Goal: Task Accomplishment & Management: Manage account settings

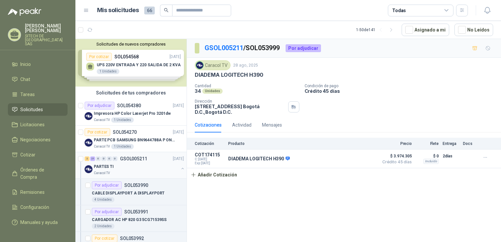
click at [126, 166] on div "PARTES TI" at bounding box center [136, 167] width 85 height 8
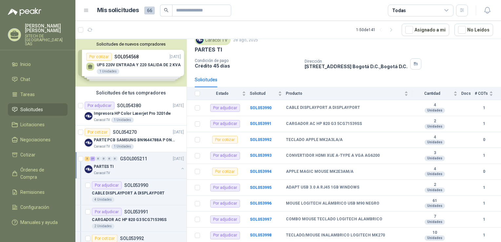
drag, startPoint x: 264, startPoint y: 83, endPoint x: 271, endPoint y: 105, distance: 23.3
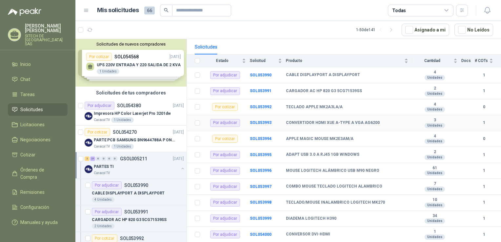
drag, startPoint x: 293, startPoint y: 121, endPoint x: 298, endPoint y: 140, distance: 19.1
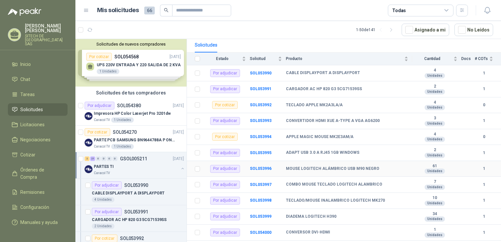
click at [335, 169] on b "MOUSE LOGITECH ALÁMBRICO USB M90 NEGRO" at bounding box center [332, 168] width 93 height 5
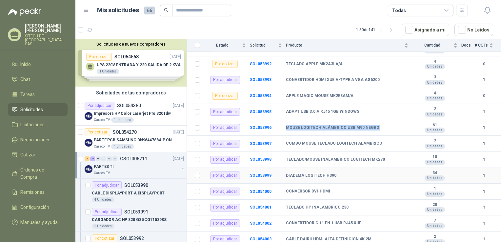
drag, startPoint x: 326, startPoint y: 163, endPoint x: 330, endPoint y: 194, distance: 30.7
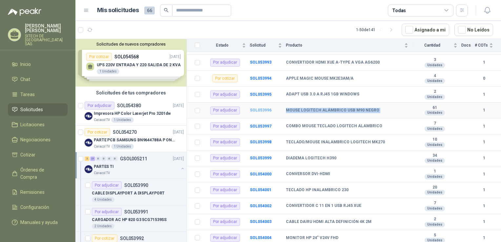
click at [263, 109] on b "SOL053996" at bounding box center [261, 110] width 22 height 5
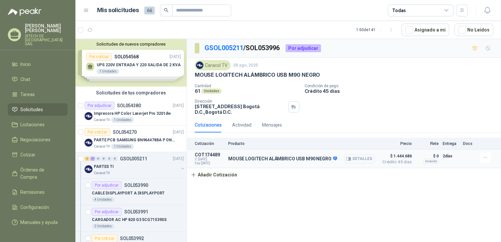
click at [360, 159] on button "Detalles" at bounding box center [359, 159] width 31 height 9
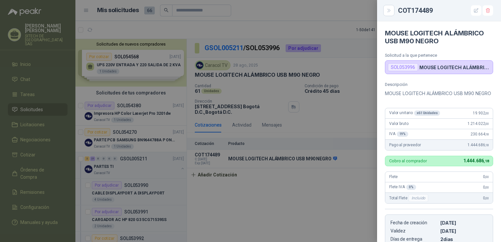
scroll to position [126, 0]
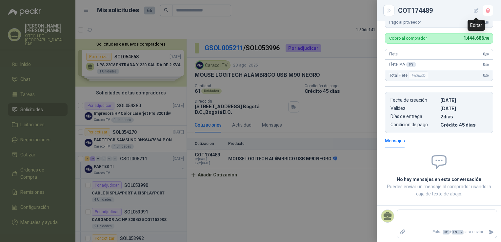
click at [479, 11] on button "button" at bounding box center [476, 10] width 10 height 10
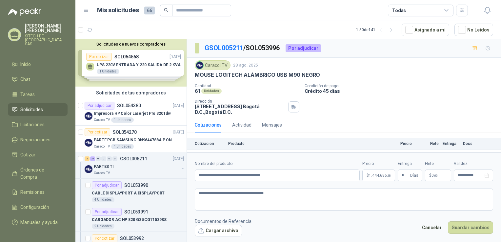
click at [370, 177] on span "1.444.686 ,18" at bounding box center [380, 176] width 22 height 4
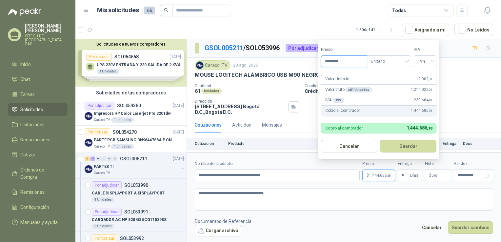
click at [358, 62] on input "********" at bounding box center [344, 61] width 46 height 11
type input "********"
click at [408, 152] on button "Guardar" at bounding box center [408, 146] width 56 height 12
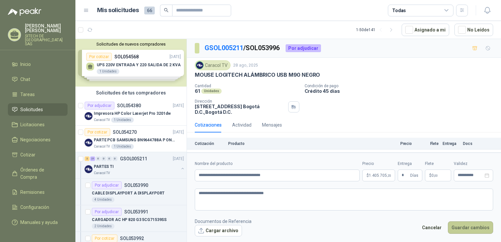
click at [476, 231] on button "Guardar cambios" at bounding box center [470, 227] width 45 height 12
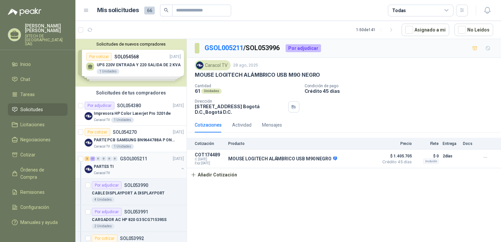
click at [122, 167] on div "PARTES TI" at bounding box center [136, 167] width 85 height 8
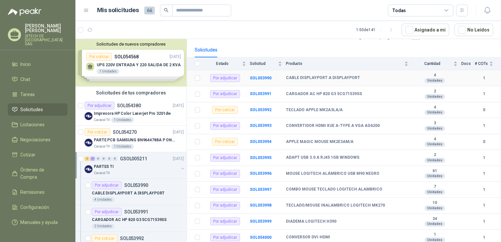
drag, startPoint x: 372, startPoint y: 96, endPoint x: 371, endPoint y: 125, distance: 29.2
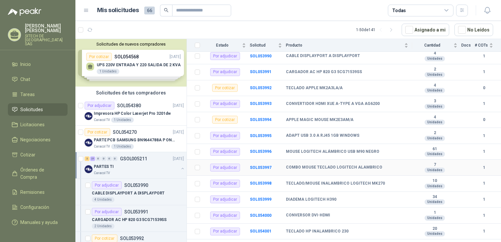
drag, startPoint x: 381, startPoint y: 167, endPoint x: 381, endPoint y: 180, distance: 13.8
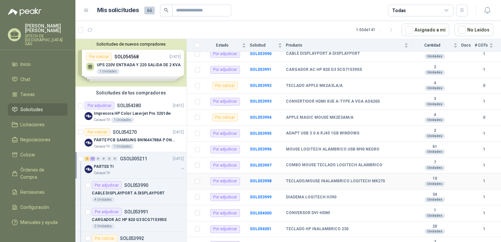
click at [367, 182] on b "TECLADO/MOUSE INALAMBRICO LOGITECH MK270" at bounding box center [335, 181] width 99 height 5
copy b "MK270"
click at [259, 181] on b "SOL053998" at bounding box center [261, 181] width 22 height 5
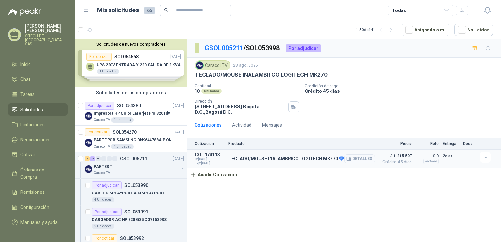
click at [361, 156] on button "Detalles" at bounding box center [359, 159] width 31 height 9
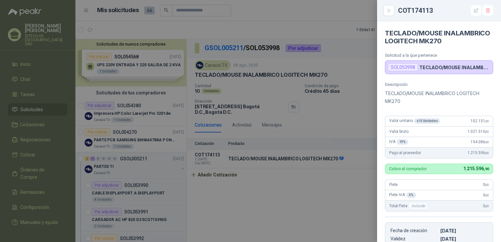
drag, startPoint x: 423, startPoint y: 95, endPoint x: 449, endPoint y: 33, distance: 67.8
click at [479, 8] on icon "button" at bounding box center [477, 11] width 6 height 6
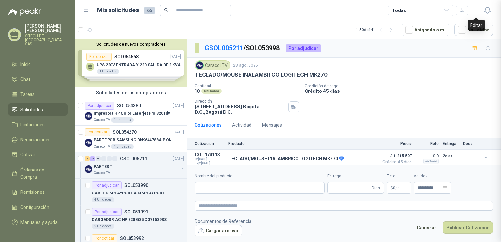
type input "**********"
type input "*"
type input "**********"
type textarea "**********"
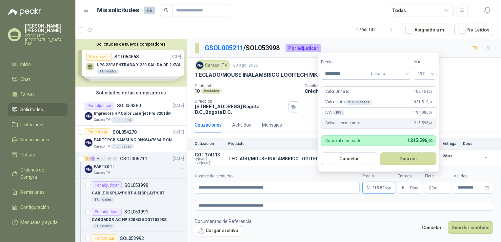
click at [377, 192] on p "$ 1.215.596 ,90" at bounding box center [378, 188] width 33 height 12
click at [346, 75] on input "*********" at bounding box center [344, 73] width 46 height 11
type input "********"
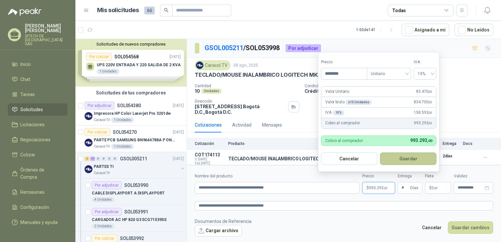
click at [407, 163] on button "Guardar" at bounding box center [408, 159] width 56 height 12
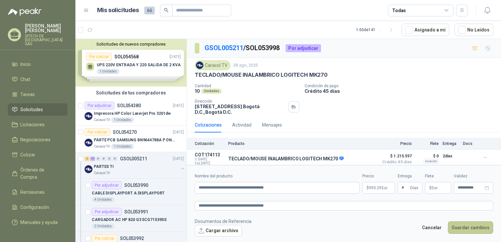
click at [473, 230] on button "Guardar cambios" at bounding box center [470, 227] width 45 height 12
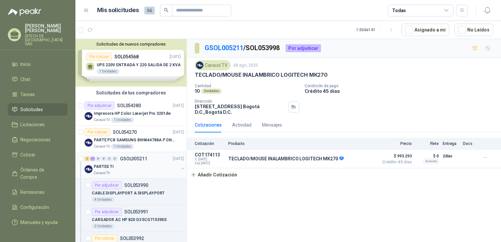
click at [118, 161] on div "2 21 0 0 0 0 GSOL005211 [DATE]" at bounding box center [135, 159] width 101 height 8
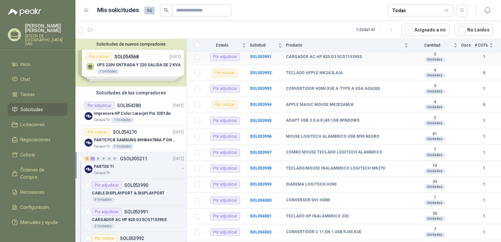
drag, startPoint x: 336, startPoint y: 103, endPoint x: 335, endPoint y: 131, distance: 28.3
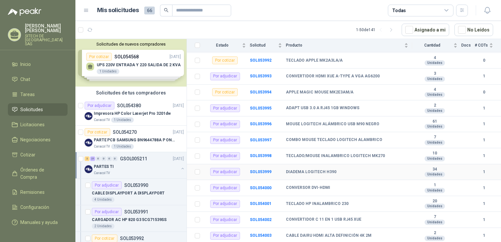
click at [322, 172] on b "DIADEMA LOGITECH H390" at bounding box center [311, 172] width 51 height 5
click at [321, 172] on b "DIADEMA LOGITECH H390" at bounding box center [311, 172] width 51 height 5
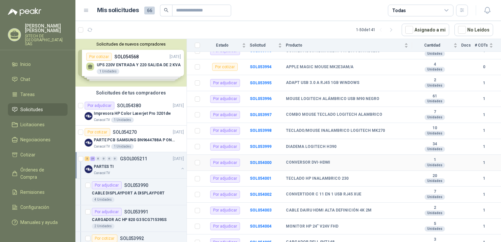
drag, startPoint x: 321, startPoint y: 172, endPoint x: 332, endPoint y: 178, distance: 12.3
click at [326, 178] on b "TECLADO HP INALAMBRICO 230" at bounding box center [317, 178] width 63 height 5
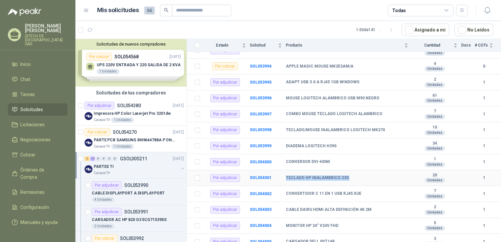
drag, startPoint x: 326, startPoint y: 178, endPoint x: 309, endPoint y: 179, distance: 16.8
click at [309, 179] on b "TECLADO HP INALAMBRICO 230" at bounding box center [317, 178] width 63 height 5
copy b "TECLADO HP INALAMBRICO 230"
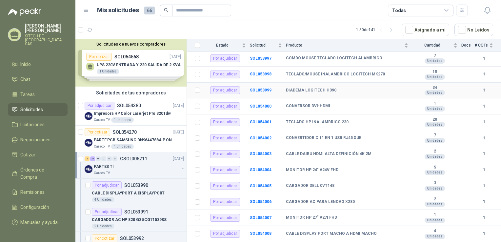
drag, startPoint x: 310, startPoint y: 127, endPoint x: 313, endPoint y: 143, distance: 16.5
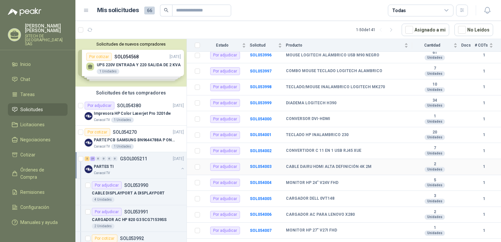
scroll to position [160, 0]
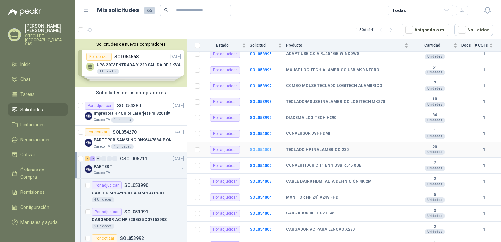
click at [259, 150] on b "SOL054001" at bounding box center [261, 149] width 22 height 5
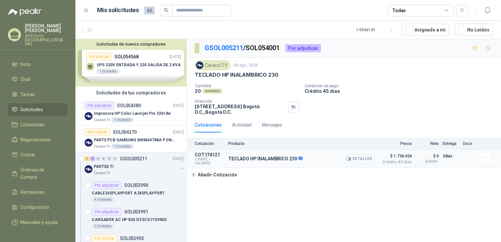
click at [365, 159] on button "Detalles" at bounding box center [359, 159] width 31 height 9
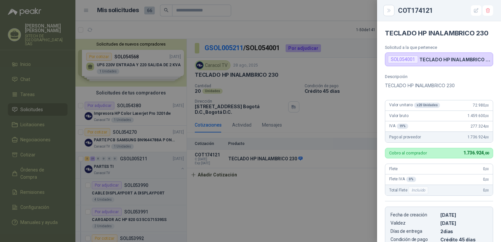
scroll to position [118, 0]
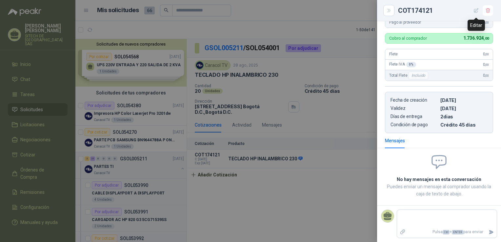
click at [478, 7] on button "button" at bounding box center [476, 10] width 10 height 10
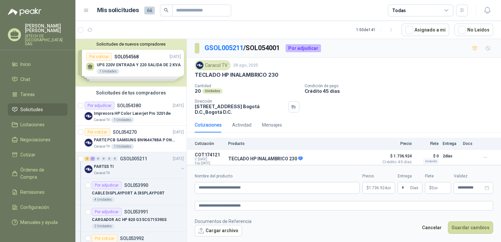
click at [383, 192] on p "$ 1.736.924 ,00" at bounding box center [378, 188] width 33 height 12
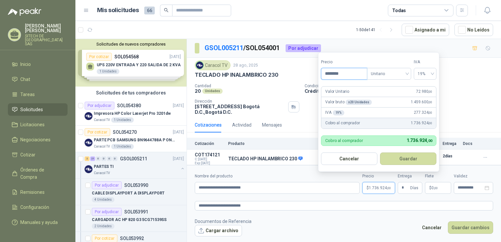
click at [352, 78] on input "********" at bounding box center [344, 73] width 46 height 11
type input "********"
click at [406, 156] on button "Guardar" at bounding box center [408, 159] width 56 height 12
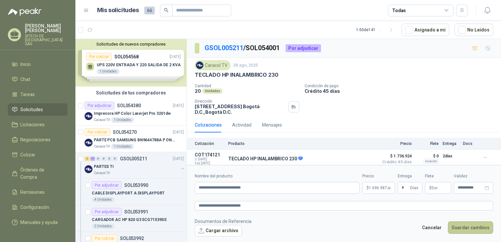
click at [477, 225] on button "Guardar cambios" at bounding box center [470, 227] width 45 height 12
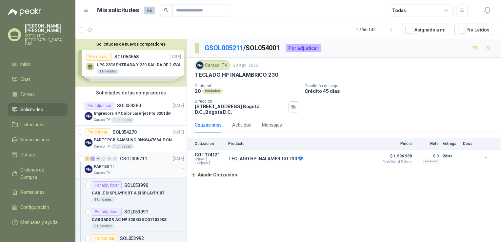
click at [117, 167] on div "PARTES TI" at bounding box center [136, 167] width 85 height 8
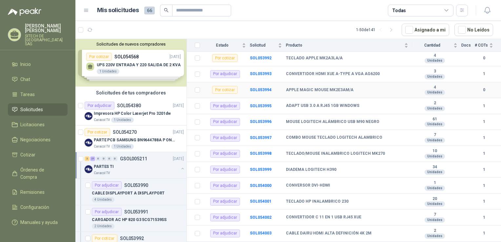
drag, startPoint x: 332, startPoint y: 133, endPoint x: 328, endPoint y: 157, distance: 24.6
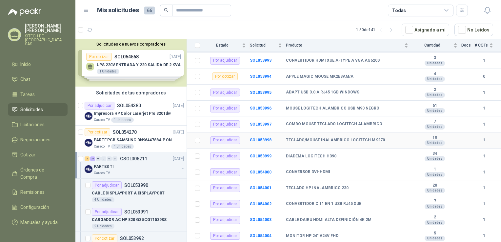
scroll to position [129, 0]
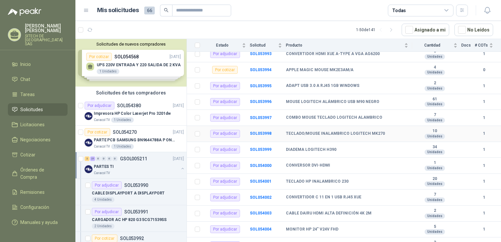
drag, startPoint x: 298, startPoint y: 135, endPoint x: 304, endPoint y: 148, distance: 13.5
click at [320, 149] on b "DIADEMA LOGITECH H390" at bounding box center [311, 149] width 51 height 5
drag, startPoint x: 320, startPoint y: 149, endPoint x: 319, endPoint y: 181, distance: 32.5
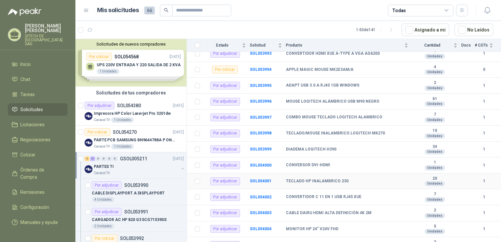
click at [319, 181] on b "TECLADO HP INALAMBRICO 230" at bounding box center [317, 181] width 63 height 5
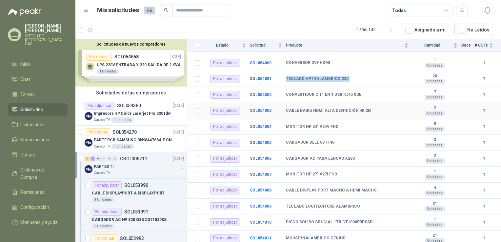
drag, startPoint x: 319, startPoint y: 181, endPoint x: 327, endPoint y: 197, distance: 18.2
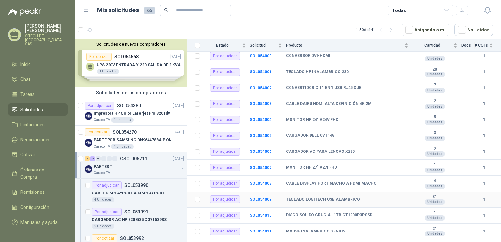
click at [320, 197] on b "TECLADO LOGITECH USB ALAMBRICO" at bounding box center [323, 199] width 74 height 5
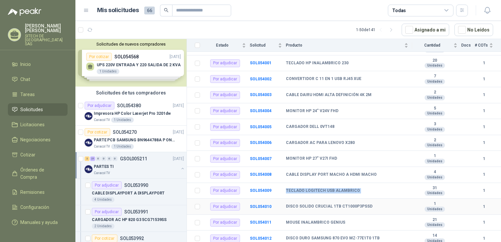
scroll to position [248, 0]
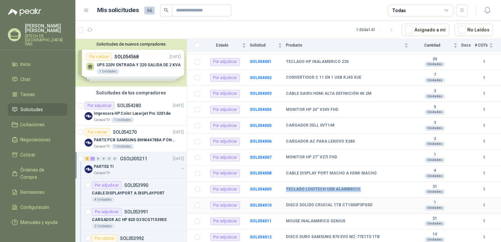
drag, startPoint x: 320, startPoint y: 197, endPoint x: 312, endPoint y: 213, distance: 17.3
click at [262, 189] on b "SOL054009" at bounding box center [261, 189] width 22 height 5
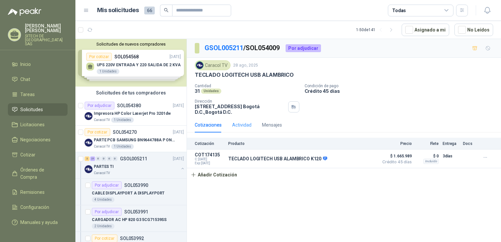
click at [239, 119] on div "Actividad" at bounding box center [241, 124] width 19 height 15
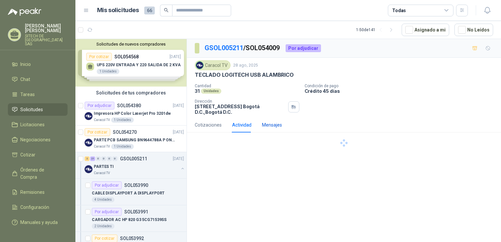
click at [266, 126] on div "Mensajes" at bounding box center [272, 124] width 20 height 7
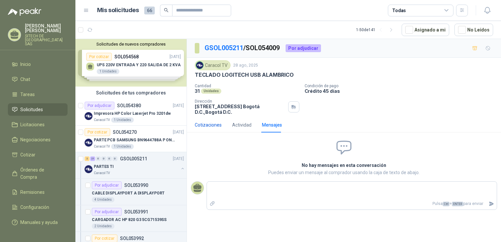
click at [213, 125] on div "Cotizaciones" at bounding box center [208, 124] width 27 height 7
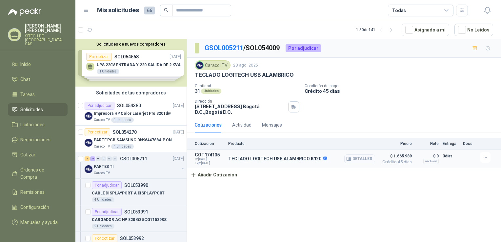
click at [354, 157] on button "Detalles" at bounding box center [359, 159] width 31 height 9
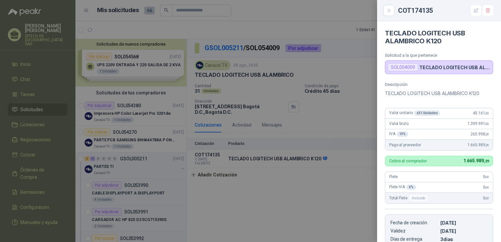
scroll to position [118, 0]
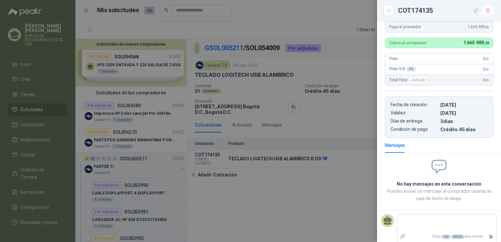
click at [472, 13] on button "button" at bounding box center [476, 10] width 10 height 10
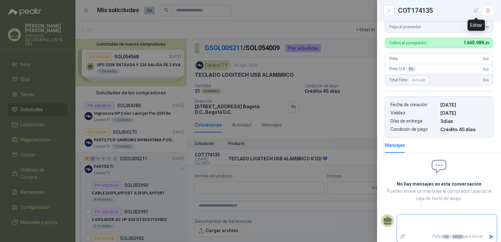
type input "**********"
type input "*"
type input "**********"
type textarea "**********"
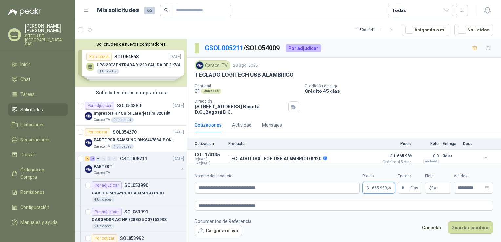
click at [388, 191] on p "$ 1.665.989 ,29" at bounding box center [378, 188] width 33 height 12
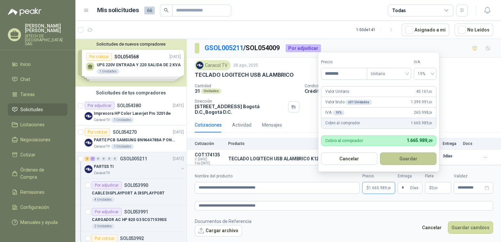
click at [411, 157] on button "Guardar" at bounding box center [408, 159] width 56 height 12
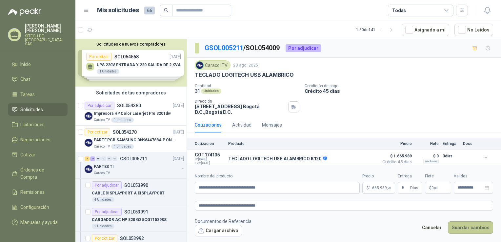
click at [469, 226] on button "Guardar cambios" at bounding box center [470, 227] width 45 height 12
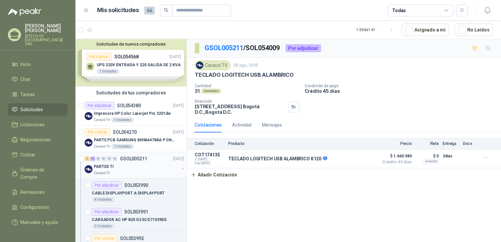
click at [128, 163] on div "PARTES TI" at bounding box center [136, 167] width 85 height 8
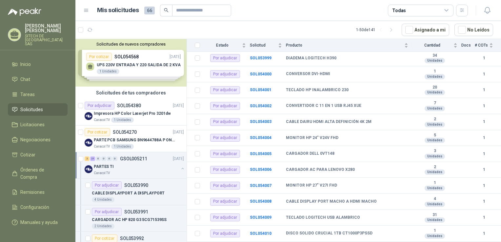
scroll to position [248, 0]
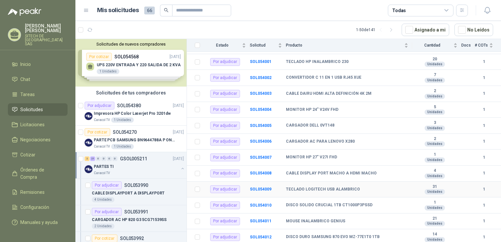
drag, startPoint x: 342, startPoint y: 163, endPoint x: 345, endPoint y: 208, distance: 44.7
drag, startPoint x: 357, startPoint y: 188, endPoint x: 329, endPoint y: 225, distance: 46.1
drag, startPoint x: 328, startPoint y: 206, endPoint x: 316, endPoint y: 250, distance: 45.5
click at [257, 219] on b "SOL054011" at bounding box center [261, 221] width 22 height 5
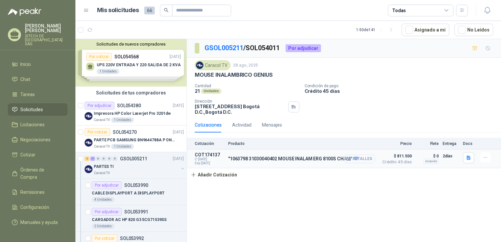
click at [360, 160] on button "Detalles" at bounding box center [359, 159] width 31 height 9
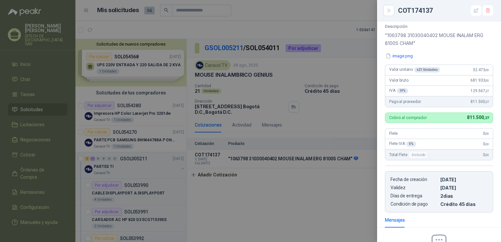
drag, startPoint x: 460, startPoint y: 90, endPoint x: 457, endPoint y: 49, distance: 40.8
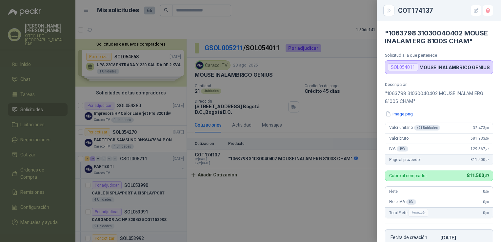
drag, startPoint x: 438, startPoint y: 79, endPoint x: 438, endPoint y: 39, distance: 40.4
drag, startPoint x: 399, startPoint y: 124, endPoint x: 439, endPoint y: 118, distance: 40.7
click at [439, 118] on div "Descripción "1063798 31030040402 MOUSE INALAM ERG 8100S CHAM" image.png Valor u…" at bounding box center [439, 176] width 124 height 189
click at [401, 127] on div "Descripción "1063798 31030040402 MOUSE INALAM ERG 8100S CHAM" image.png Valor u…" at bounding box center [439, 176] width 124 height 189
click at [402, 117] on button "image.png" at bounding box center [399, 114] width 29 height 7
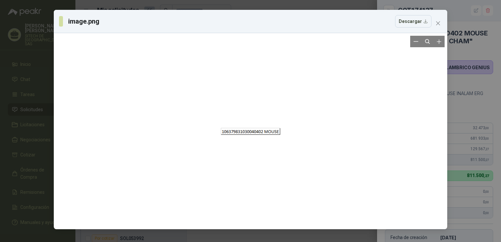
click at [238, 135] on div at bounding box center [250, 131] width 59 height 191
click at [438, 21] on icon "close" at bounding box center [438, 23] width 5 height 5
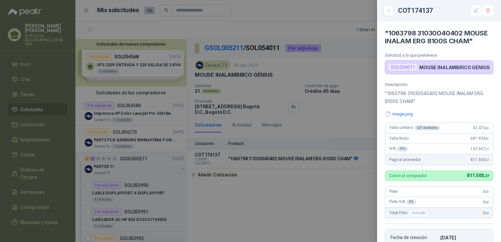
click at [428, 100] on p ""1063798 31030040402 MOUSE INALAM ERG 8100S CHAM"" at bounding box center [439, 98] width 108 height 16
copy p "31030040402"
click at [466, 105] on p ""1063798 31030040402 MOUSE INALAM ERG 8100S CHAM"" at bounding box center [439, 98] width 108 height 16
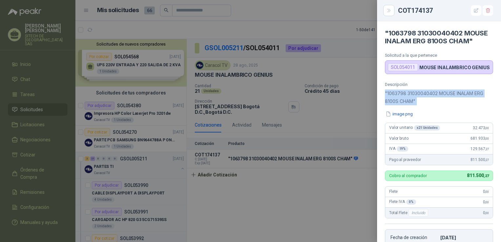
click at [466, 105] on p ""1063798 31030040402 MOUSE INALAM ERG 8100S CHAM"" at bounding box center [439, 98] width 108 height 16
copy div ""1063798 31030040402 MOUSE INALAM ERG 8100S CHAM""
drag, startPoint x: 434, startPoint y: 129, endPoint x: 434, endPoint y: 91, distance: 38.1
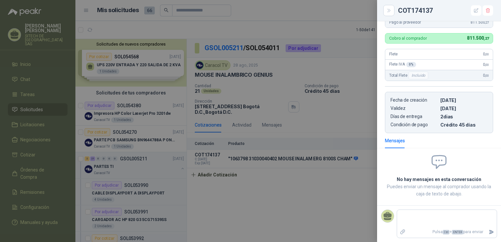
drag, startPoint x: 435, startPoint y: 91, endPoint x: 445, endPoint y: 132, distance: 42.4
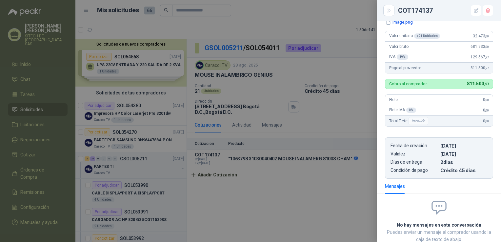
scroll to position [54, 0]
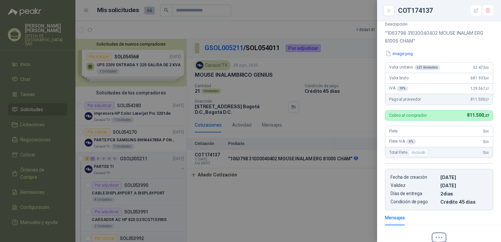
drag, startPoint x: 445, startPoint y: 132, endPoint x: 442, endPoint y: 99, distance: 33.3
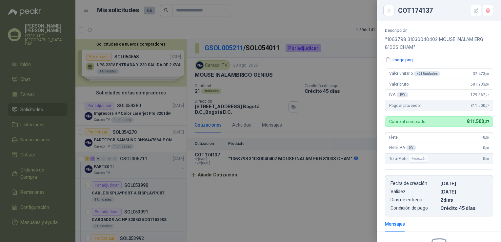
scroll to position [0, 0]
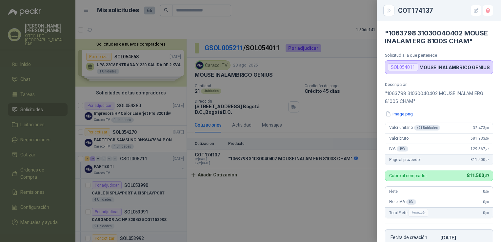
drag, startPoint x: 414, startPoint y: 126, endPoint x: 410, endPoint y: 72, distance: 54.3
click at [476, 10] on icon "button" at bounding box center [476, 10] width 4 height 4
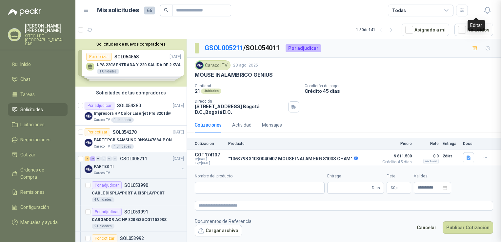
scroll to position [144, 0]
type input "**********"
type input "*"
type input "**********"
type textarea "**********"
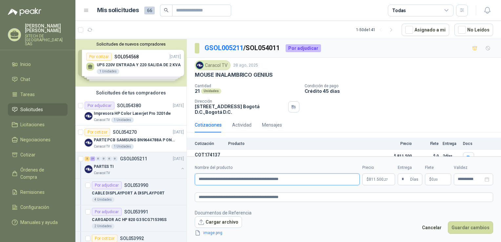
drag, startPoint x: 320, startPoint y: 180, endPoint x: 247, endPoint y: 179, distance: 72.5
click at [247, 179] on input "**********" at bounding box center [277, 180] width 165 height 12
click at [368, 180] on p "$ 811.500 ,27" at bounding box center [378, 180] width 33 height 12
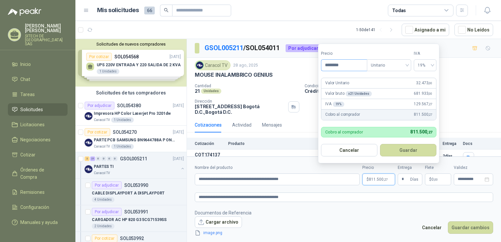
click at [343, 65] on input "********" at bounding box center [344, 65] width 46 height 11
click at [416, 148] on button "Guardar" at bounding box center [408, 150] width 56 height 12
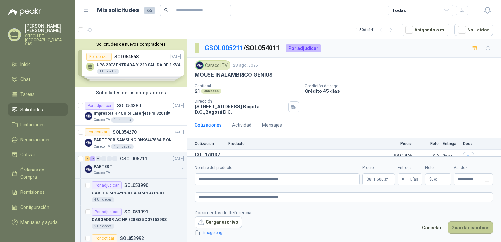
click at [471, 231] on button "Guardar cambios" at bounding box center [470, 227] width 45 height 12
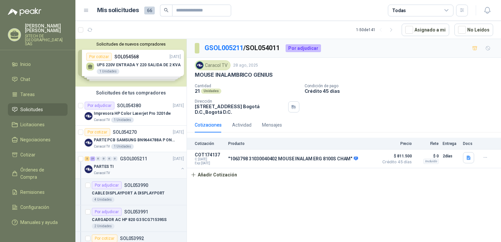
click at [131, 161] on div "2 21 0 0 0 0 GSOL005211 [DATE]" at bounding box center [135, 159] width 101 height 8
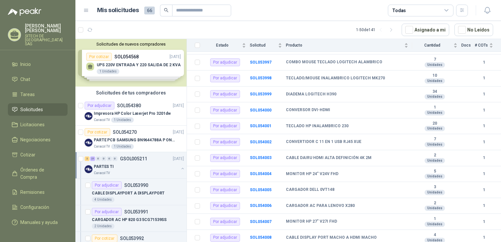
scroll to position [248, 0]
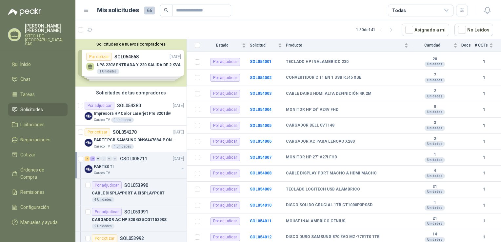
drag, startPoint x: 325, startPoint y: 139, endPoint x: 322, endPoint y: 178, distance: 39.1
drag, startPoint x: 335, startPoint y: 167, endPoint x: 345, endPoint y: 215, distance: 49.1
drag, startPoint x: 347, startPoint y: 150, endPoint x: 361, endPoint y: 229, distance: 79.9
click at [257, 217] on td "SOL054011" at bounding box center [268, 222] width 36 height 16
click at [257, 220] on b "SOL054011" at bounding box center [261, 221] width 22 height 5
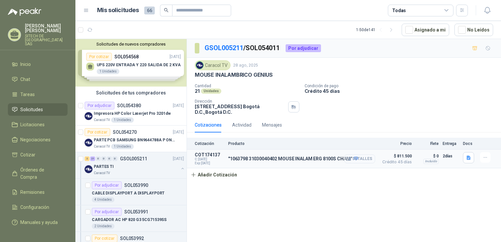
click at [357, 155] on button "Detalles" at bounding box center [359, 159] width 31 height 9
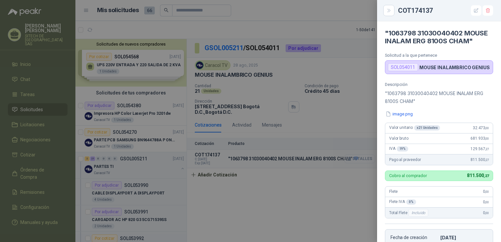
scroll to position [141, 0]
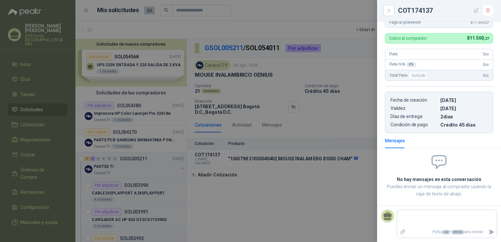
click at [478, 13] on button "button" at bounding box center [476, 10] width 10 height 10
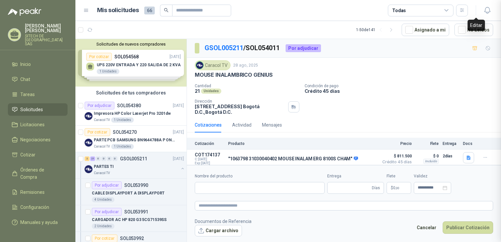
type input "**********"
type input "*"
type input "**********"
type textarea "**********"
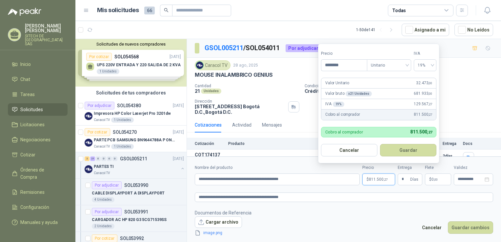
click at [380, 174] on p "$ 811.500 ,27" at bounding box center [378, 180] width 33 height 12
click at [404, 148] on button "Guardar" at bounding box center [408, 150] width 56 height 12
